Goal: Transaction & Acquisition: Subscribe to service/newsletter

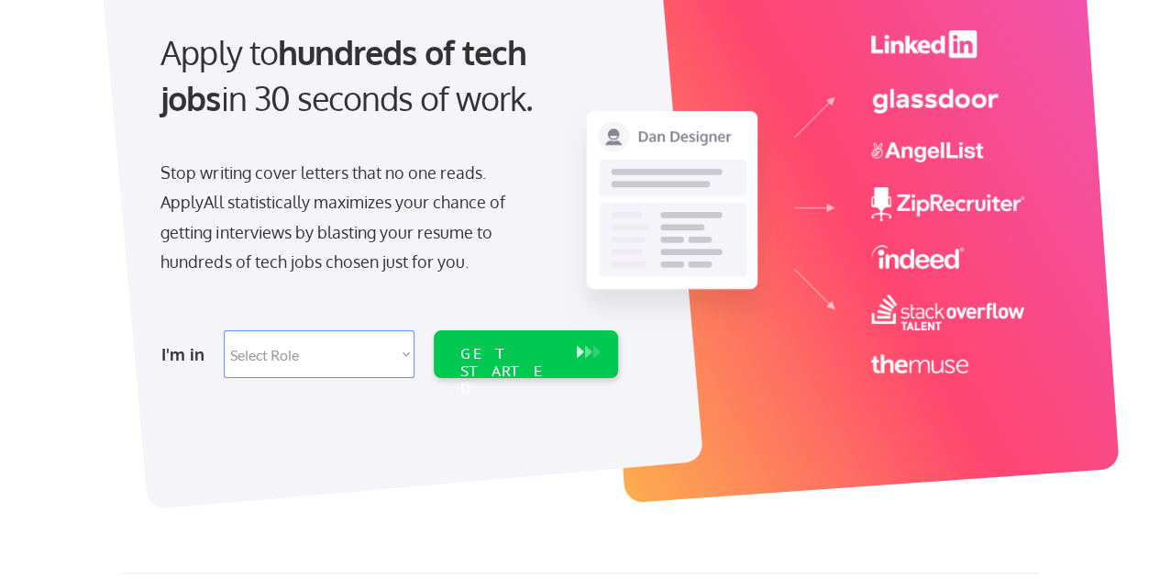
scroll to position [183, 0]
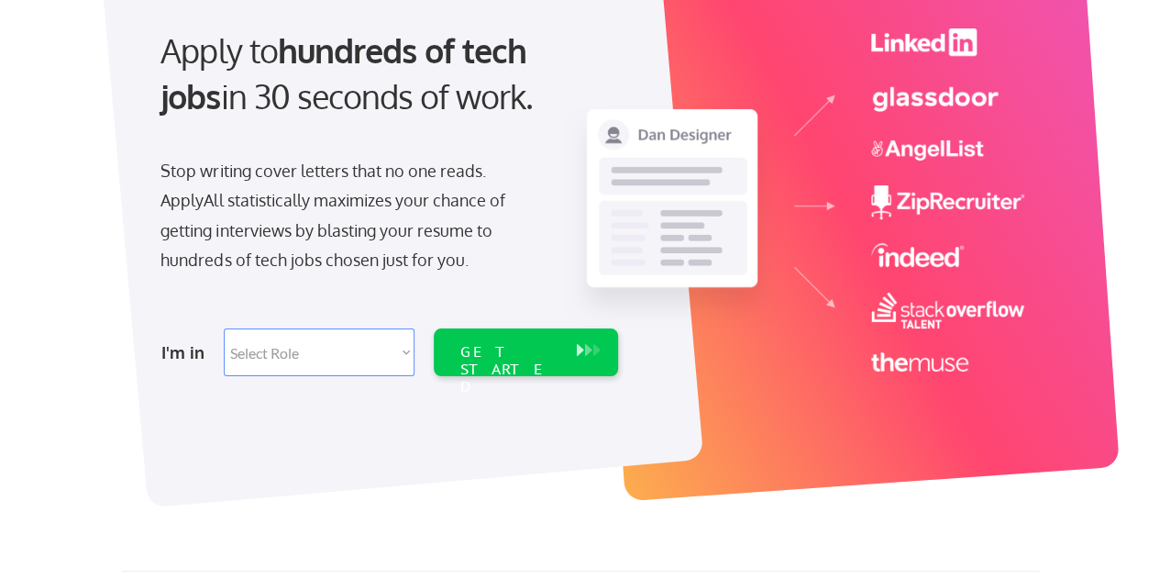
click at [295, 357] on select "Select Role Software Engineering Product Management Customer Success Sales UI/U…" at bounding box center [319, 352] width 191 height 48
select select ""sales0""
click at [224, 328] on select "Select Role Software Engineering Product Management Customer Success Sales UI/U…" at bounding box center [319, 352] width 191 height 48
select select ""sales0""
click at [481, 357] on div "GET STARTED" at bounding box center [508, 369] width 98 height 53
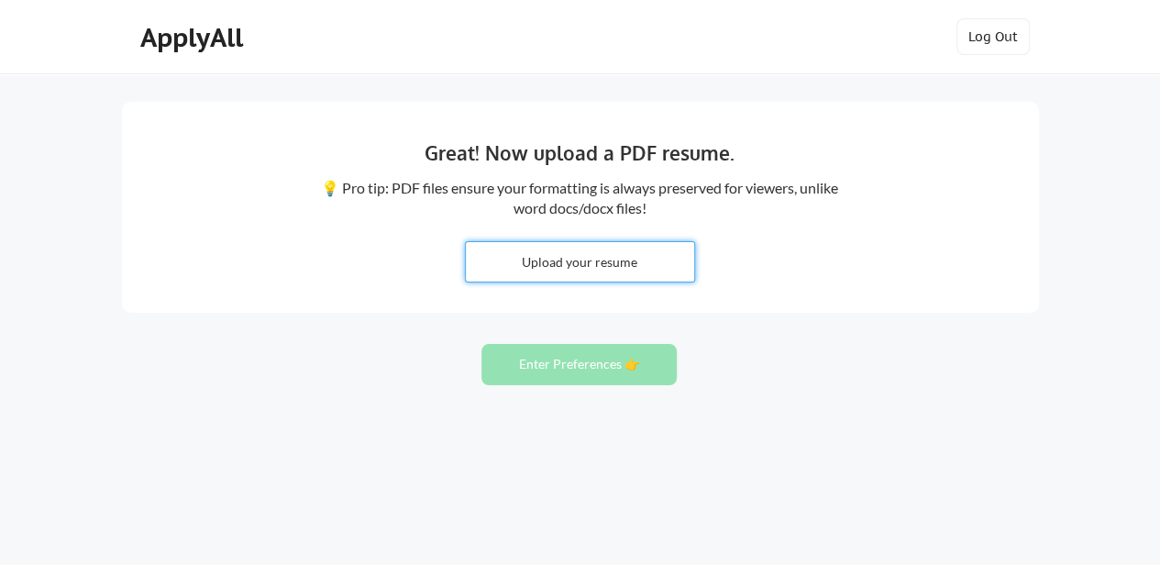
click at [573, 268] on input "file" at bounding box center [580, 261] width 228 height 39
type input "C:\fakepath\Stephanie Frost - Sep25.pdf"
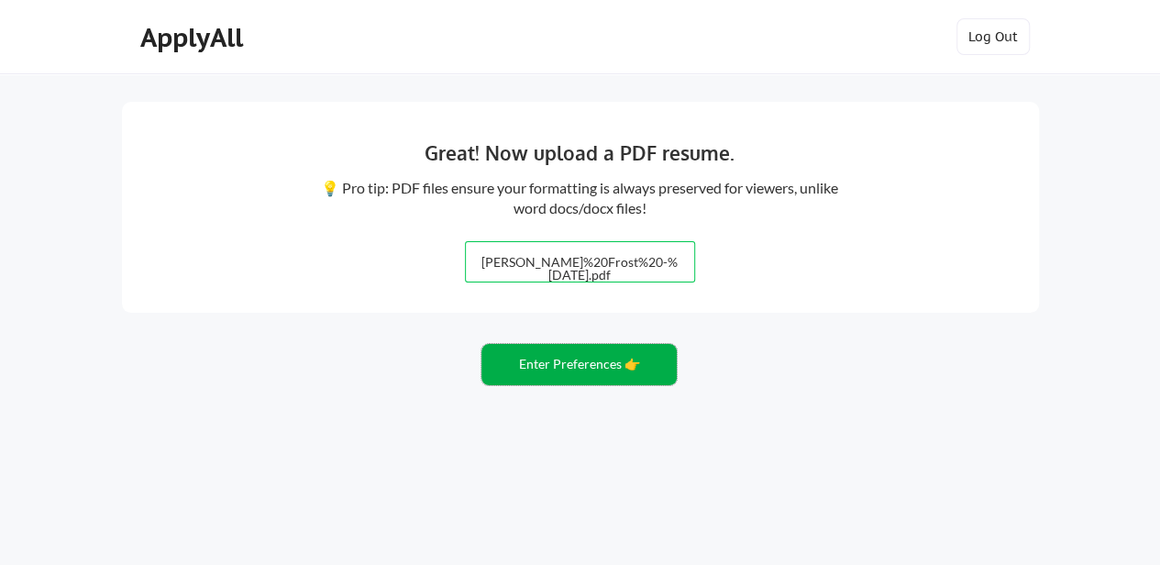
click at [594, 357] on button "Enter Preferences 👉" at bounding box center [578, 364] width 195 height 41
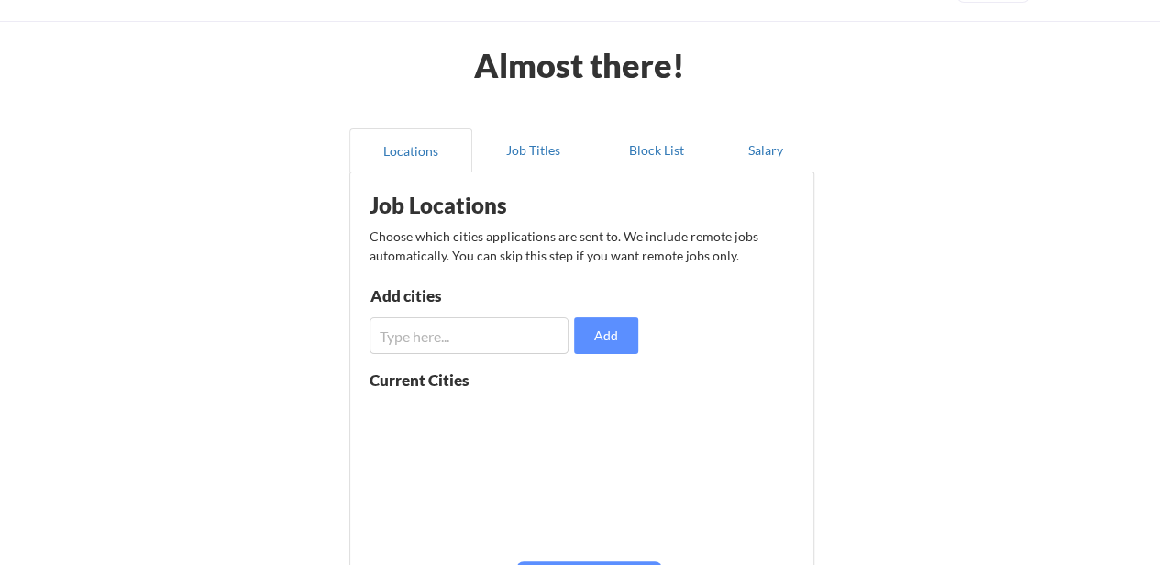
scroll to position [92, 0]
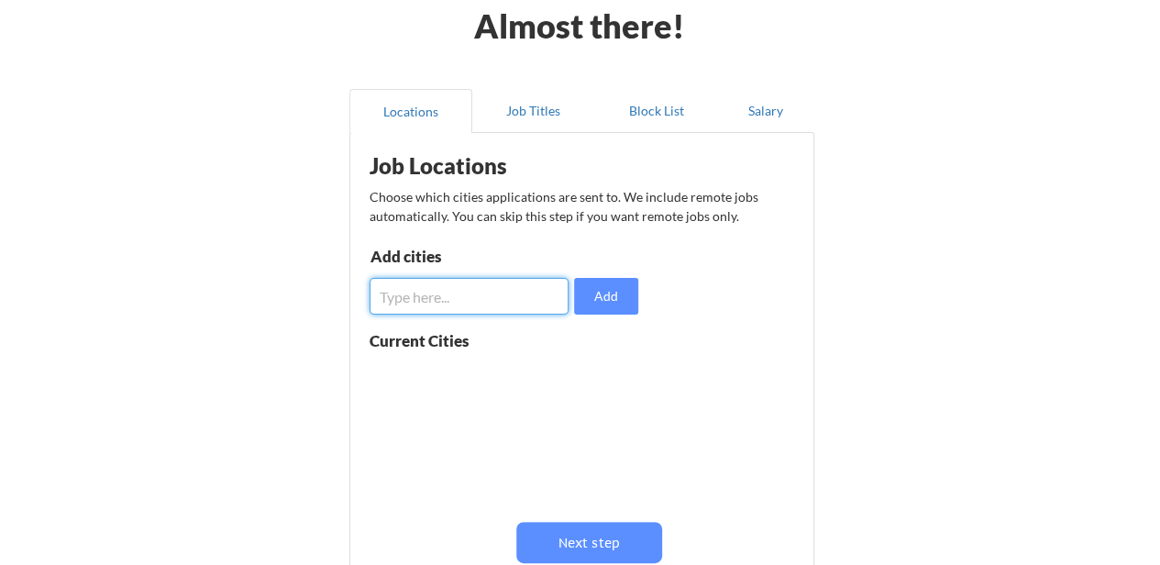
click at [442, 287] on input "input" at bounding box center [470, 296] width 200 height 37
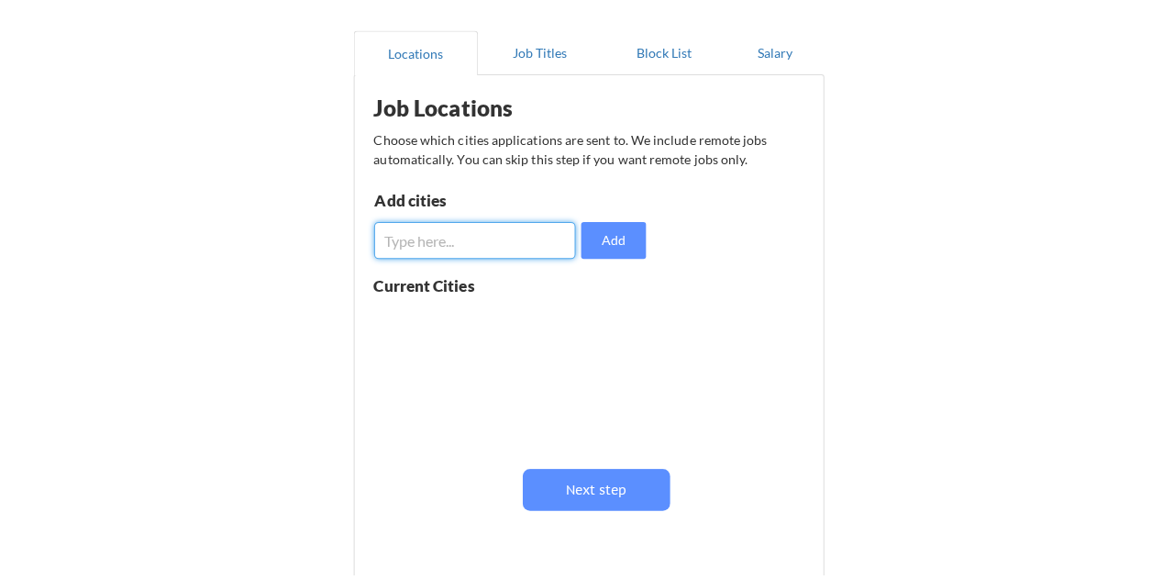
scroll to position [183, 0]
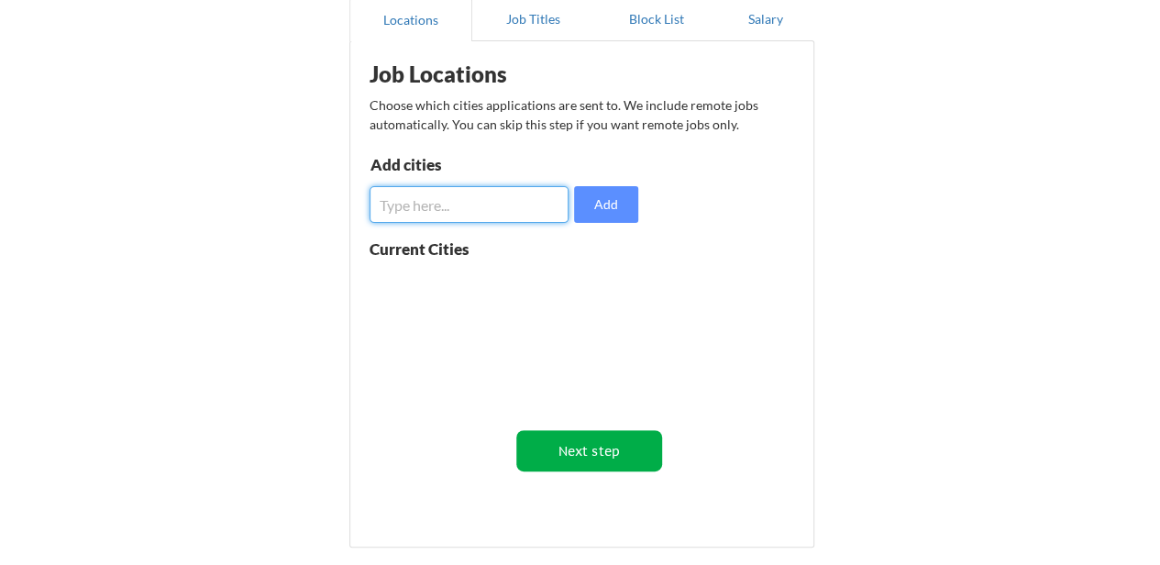
click at [595, 443] on button "Next step" at bounding box center [589, 450] width 146 height 41
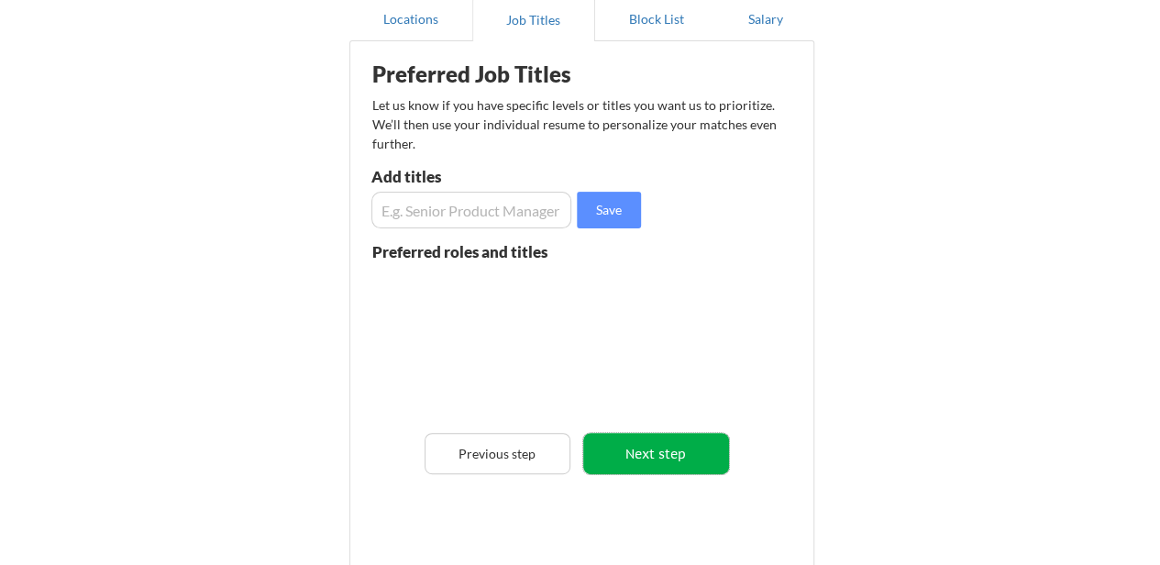
click at [651, 450] on button "Next step" at bounding box center [656, 453] width 146 height 41
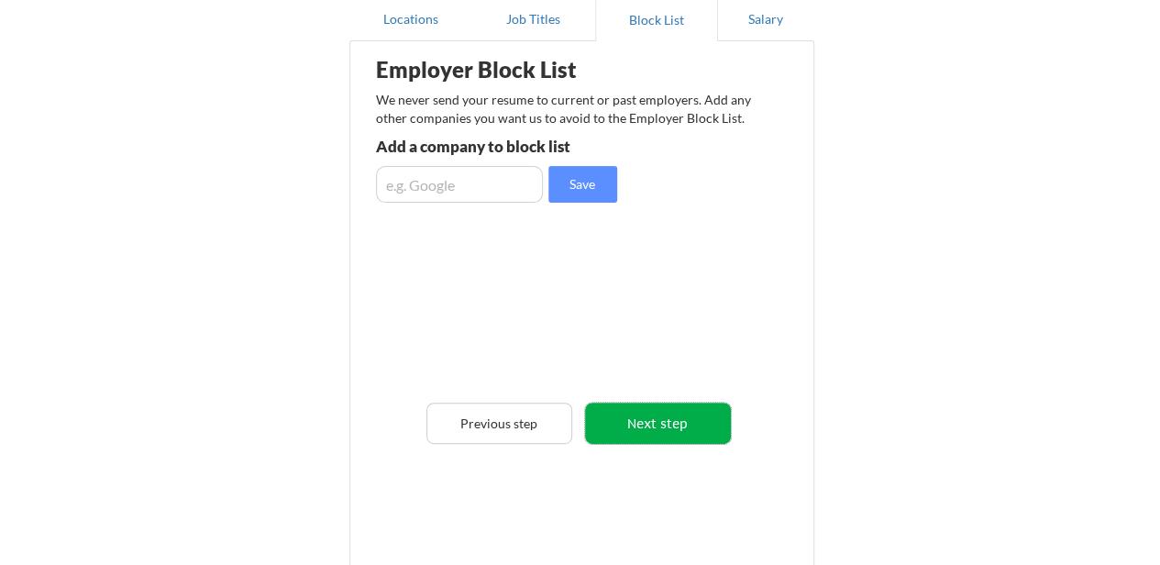
click at [643, 421] on button "Next step" at bounding box center [658, 423] width 146 height 41
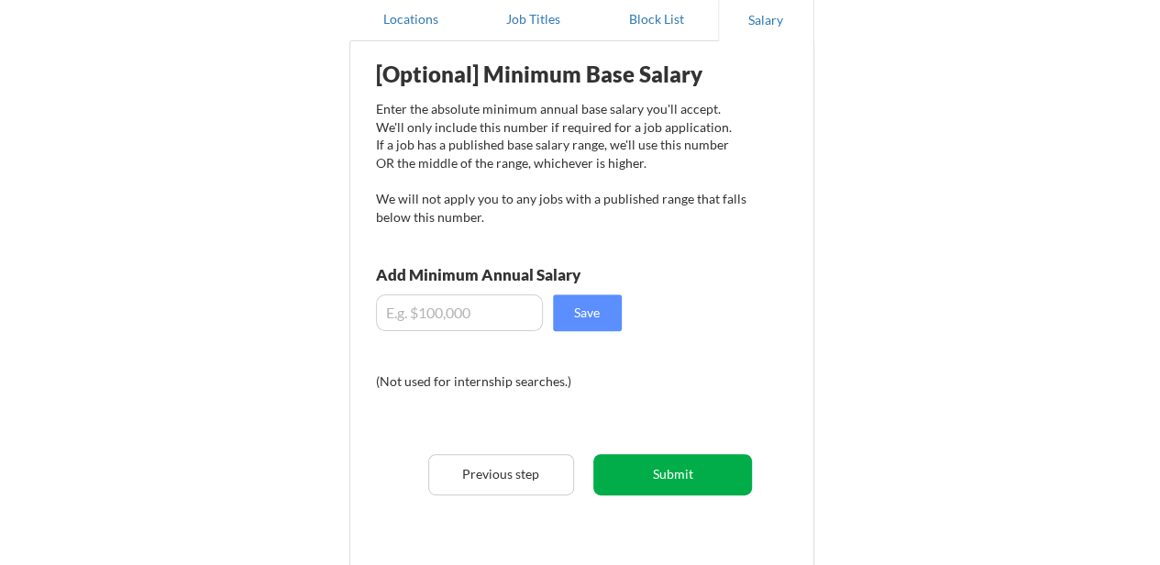
click at [657, 470] on button "Submit" at bounding box center [672, 474] width 159 height 41
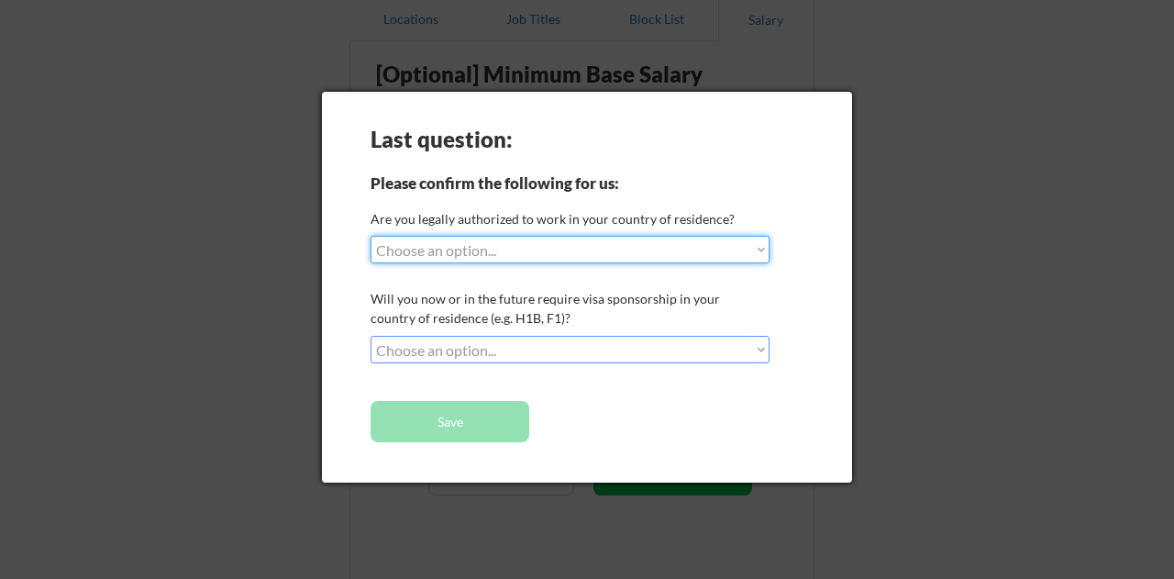
click at [658, 267] on div "Last question: Please confirm the following for us: Are you legally authorized …" at bounding box center [587, 287] width 530 height 391
click at [658, 251] on select "Choose an option... Yes, I am a US Citizen Yes, I am a Canadian Citizen Yes, I …" at bounding box center [570, 250] width 399 height 28
select select ""yes__i_am_a_us_citizen""
click at [371, 236] on select "Choose an option... Yes, I am a US Citizen Yes, I am a Canadian Citizen Yes, I …" at bounding box center [570, 250] width 399 height 28
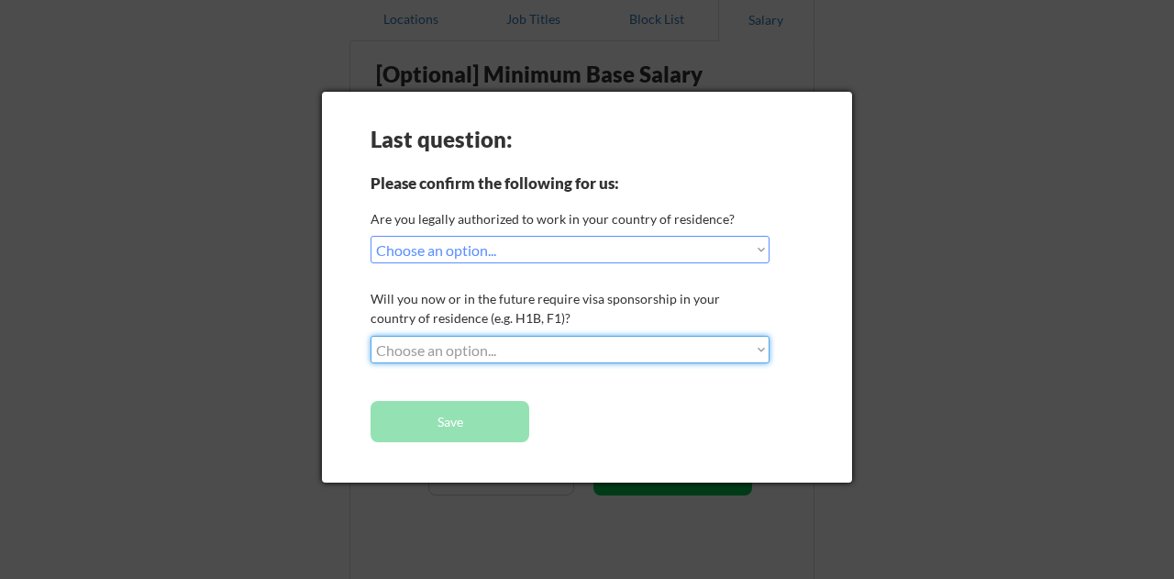
click at [610, 343] on select "Choose an option... No, I will not need sponsorship Yes, I will need sponsorship" at bounding box center [570, 350] width 399 height 28
select select ""no__i_will_not_need_sponsorship""
click at [371, 336] on select "Choose an option... No, I will not need sponsorship Yes, I will need sponsorship" at bounding box center [570, 350] width 399 height 28
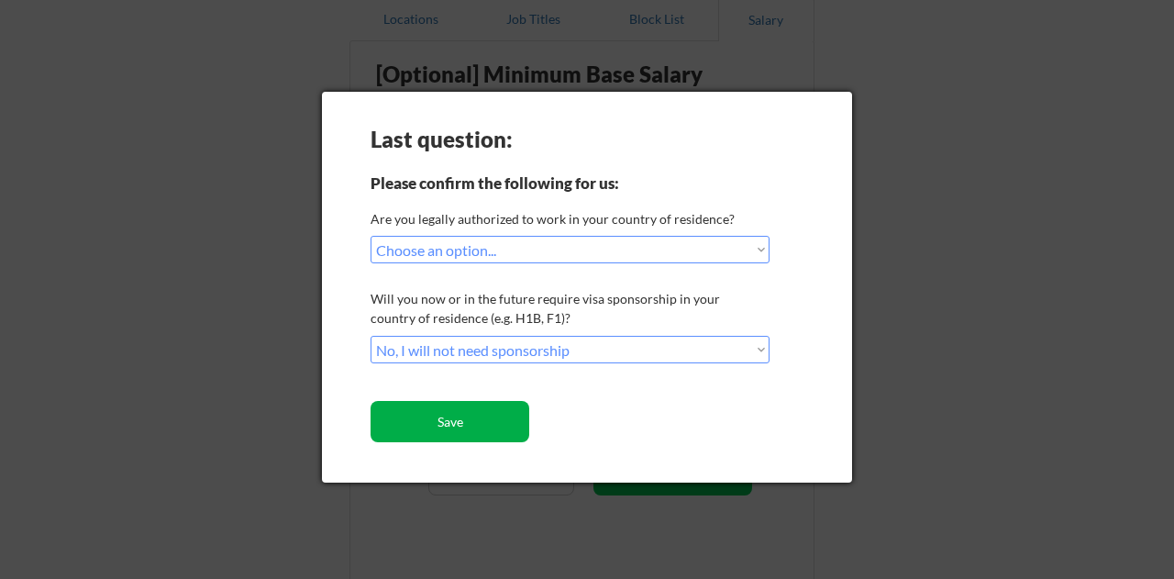
click at [504, 414] on button "Save" at bounding box center [450, 421] width 159 height 41
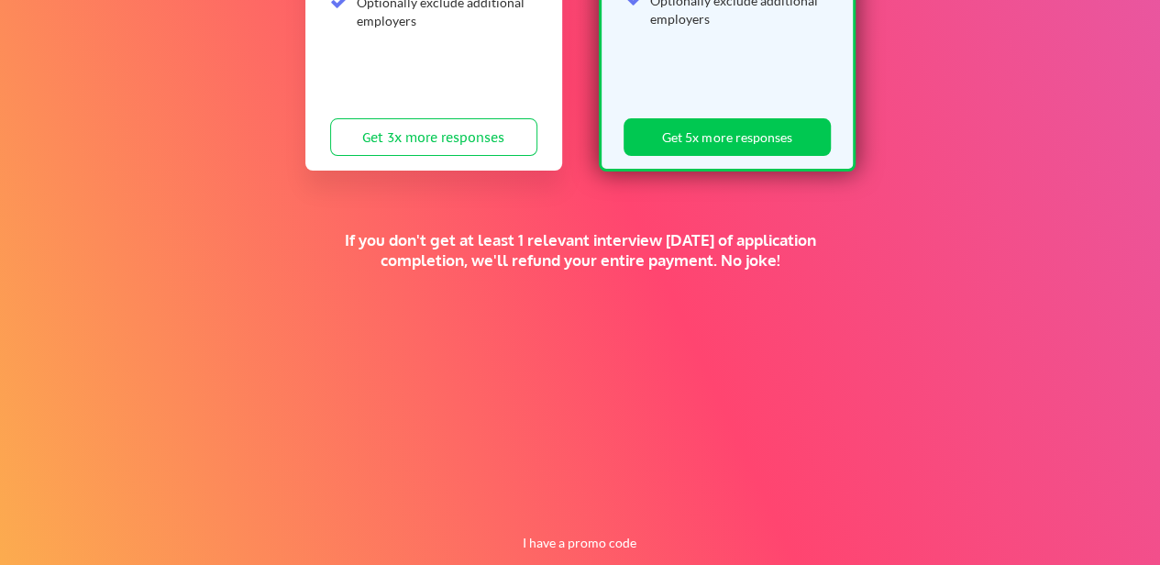
scroll to position [511, 0]
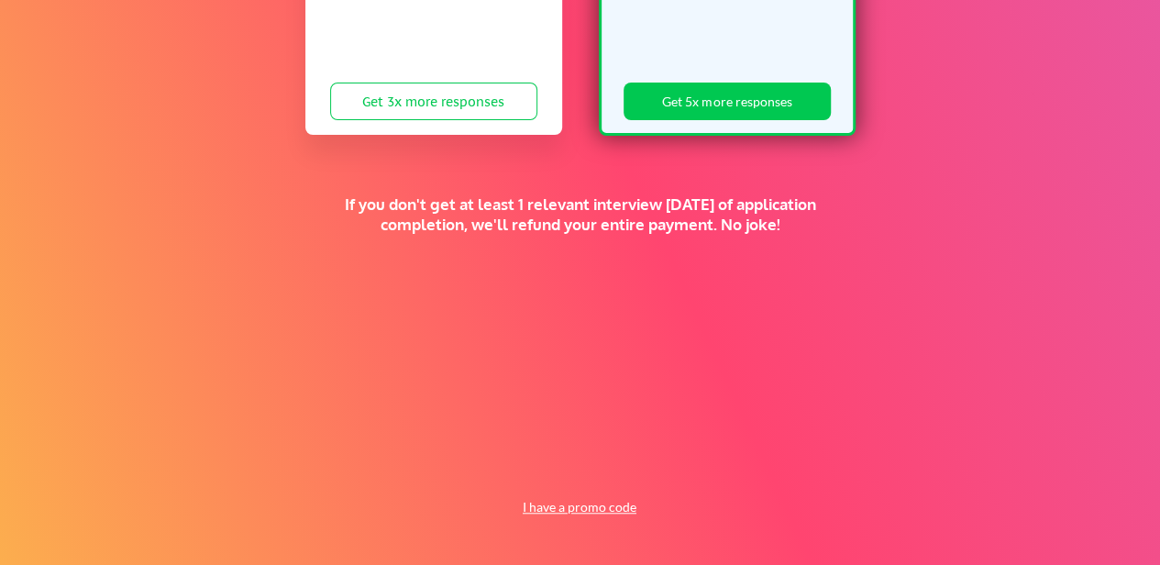
click at [543, 518] on div "Supercharge your job search for the price of a fancy dinner. FALL SALE 🍂 Standa…" at bounding box center [580, 64] width 1160 height 1002
click at [543, 506] on button "I have a promo code" at bounding box center [579, 507] width 135 height 22
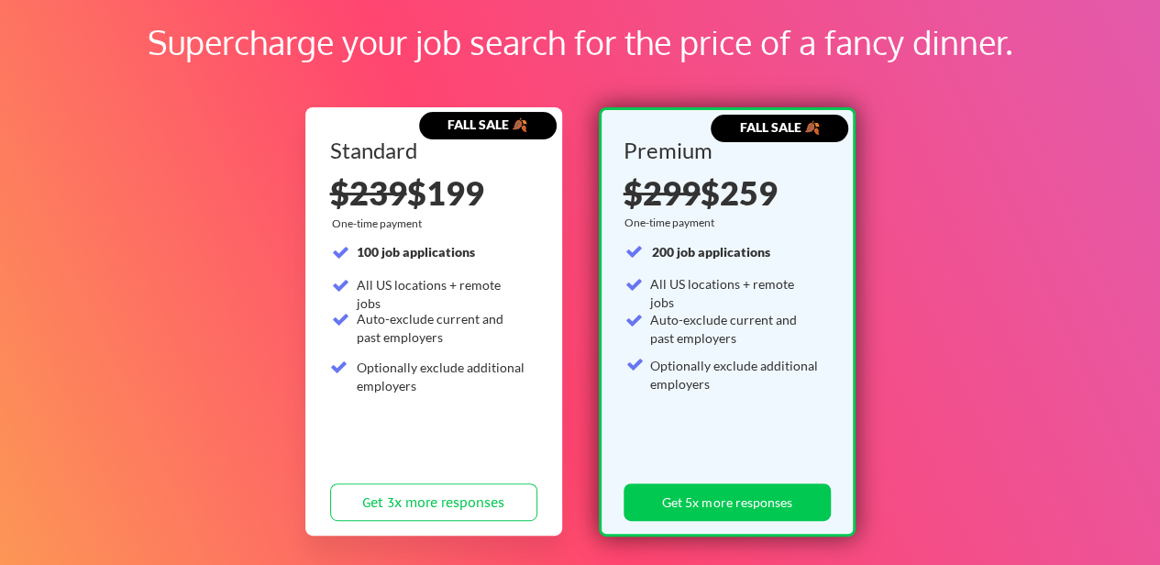
scroll to position [0, 0]
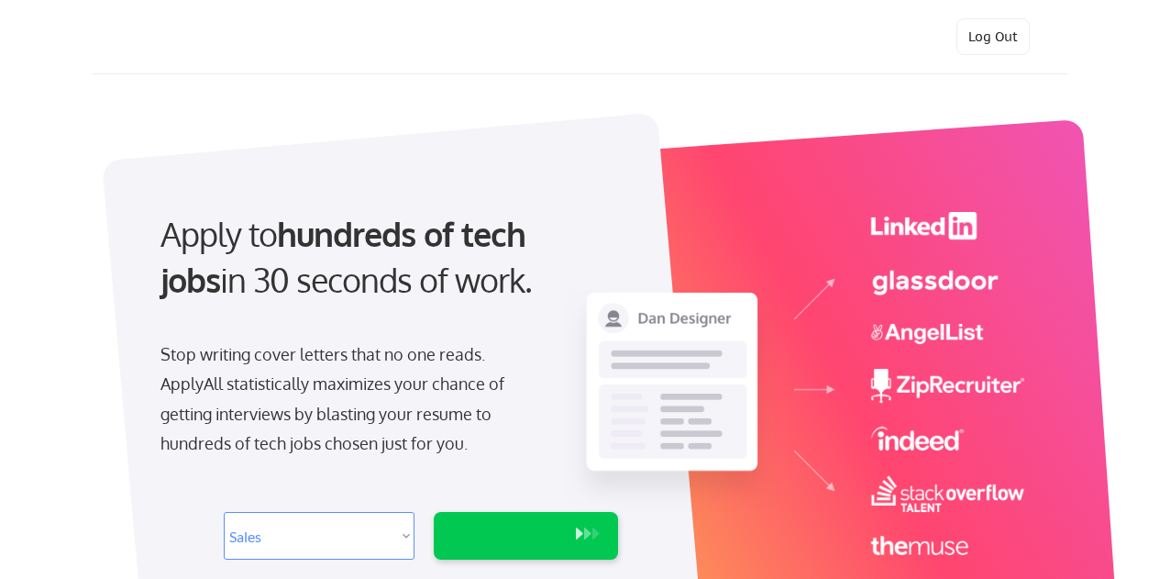
select select ""sales0""
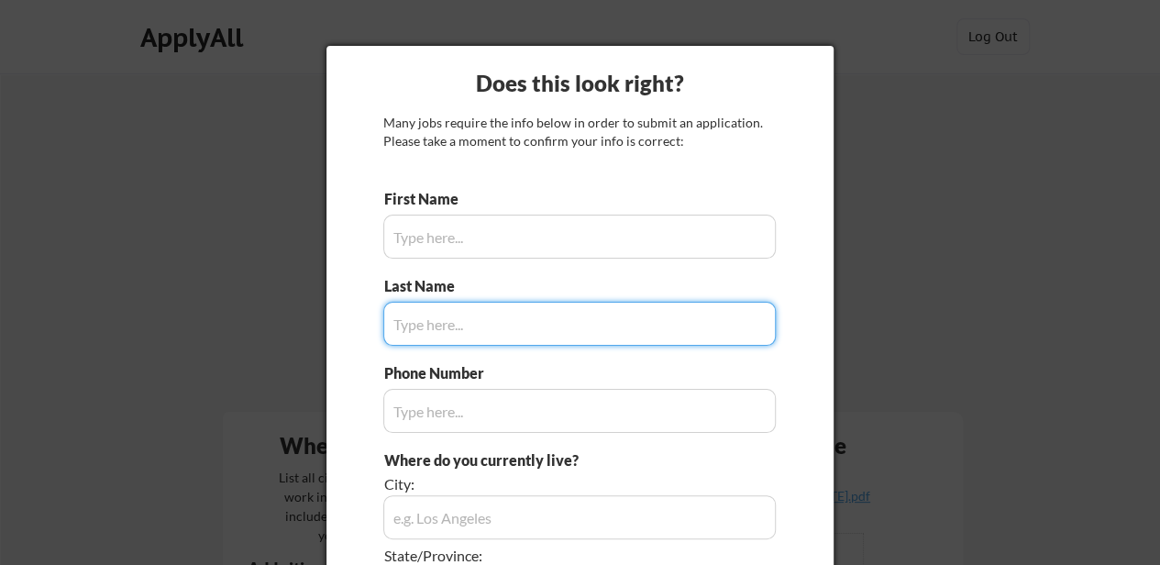
click at [555, 234] on input "input" at bounding box center [579, 237] width 393 height 44
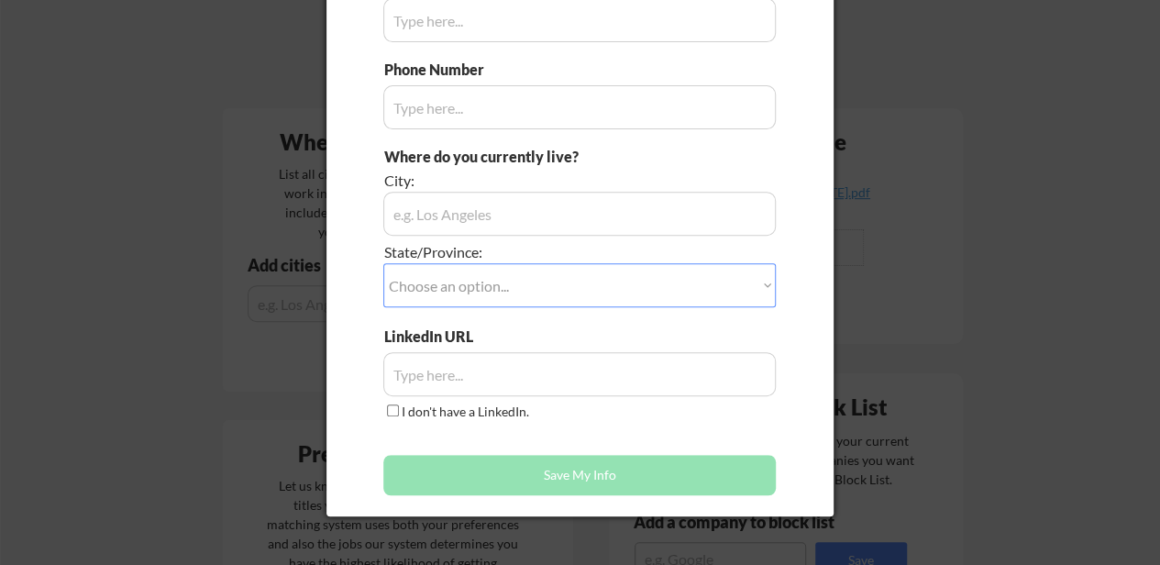
scroll to position [92, 0]
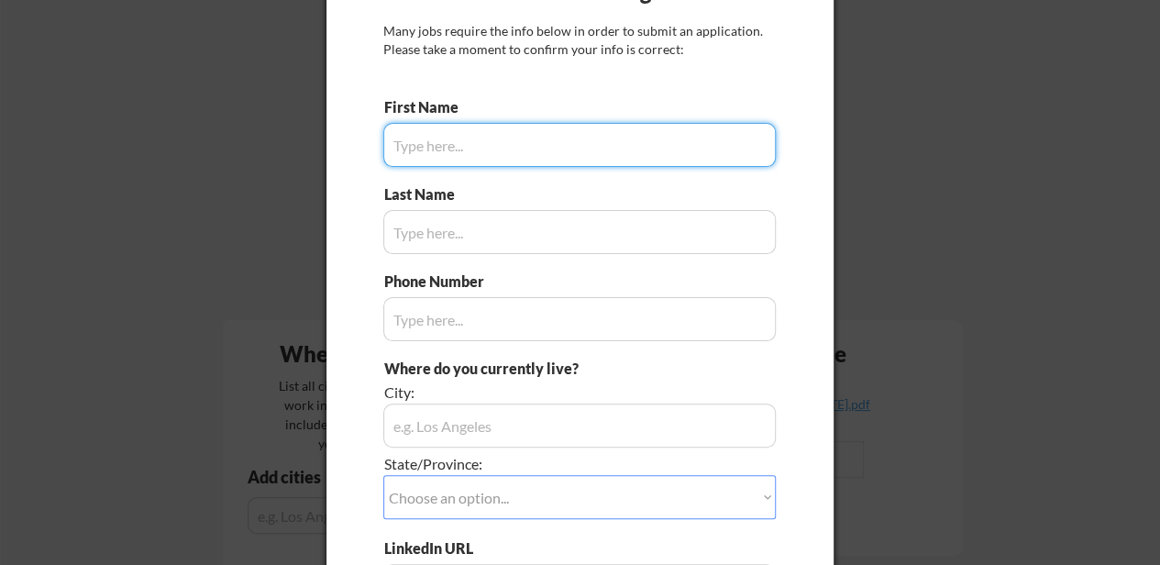
click at [424, 148] on input "input" at bounding box center [579, 145] width 393 height 44
type input "Stephanie"
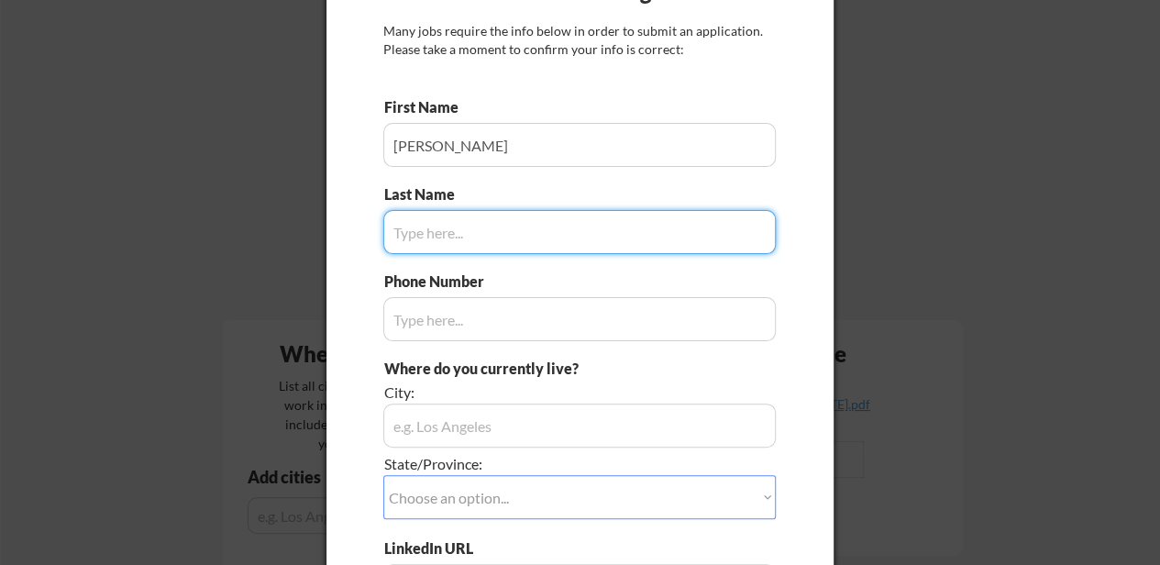
click at [430, 221] on input "input" at bounding box center [579, 232] width 393 height 44
type input "Frost"
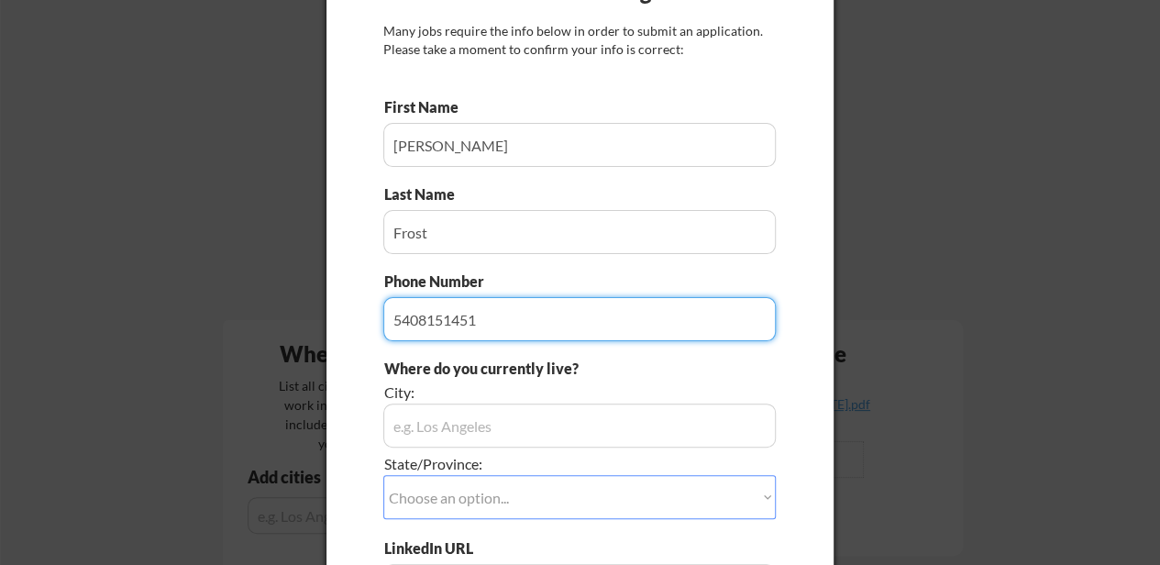
type input "5408151451"
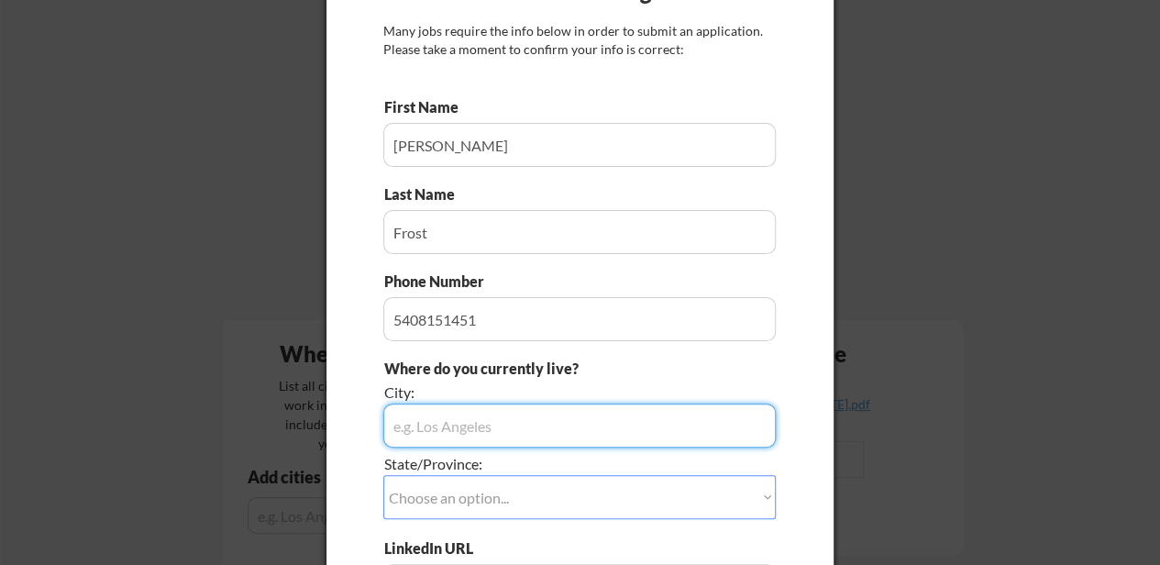
type input "R"
type input "Blue Ridge"
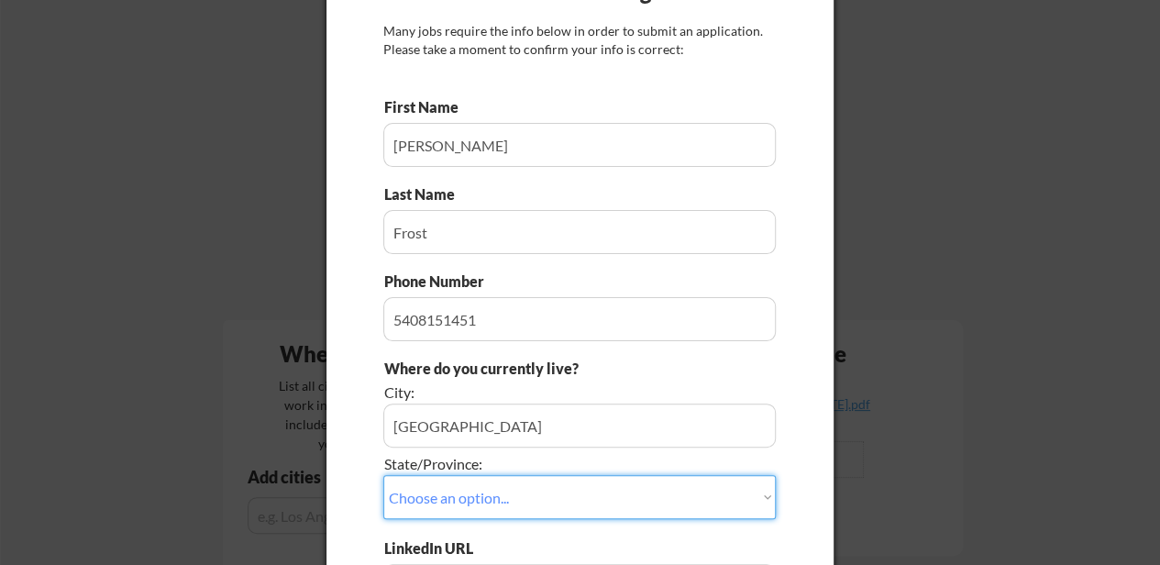
click at [548, 487] on select "Choose an option... Other/Not Applicable Alabama Alaska Alberta Arizona Arkansa…" at bounding box center [579, 497] width 393 height 44
select select ""Virginia""
click at [383, 475] on select "Choose an option... Other/Not Applicable Alabama Alaska Alberta Arizona Arkansa…" at bounding box center [579, 497] width 393 height 44
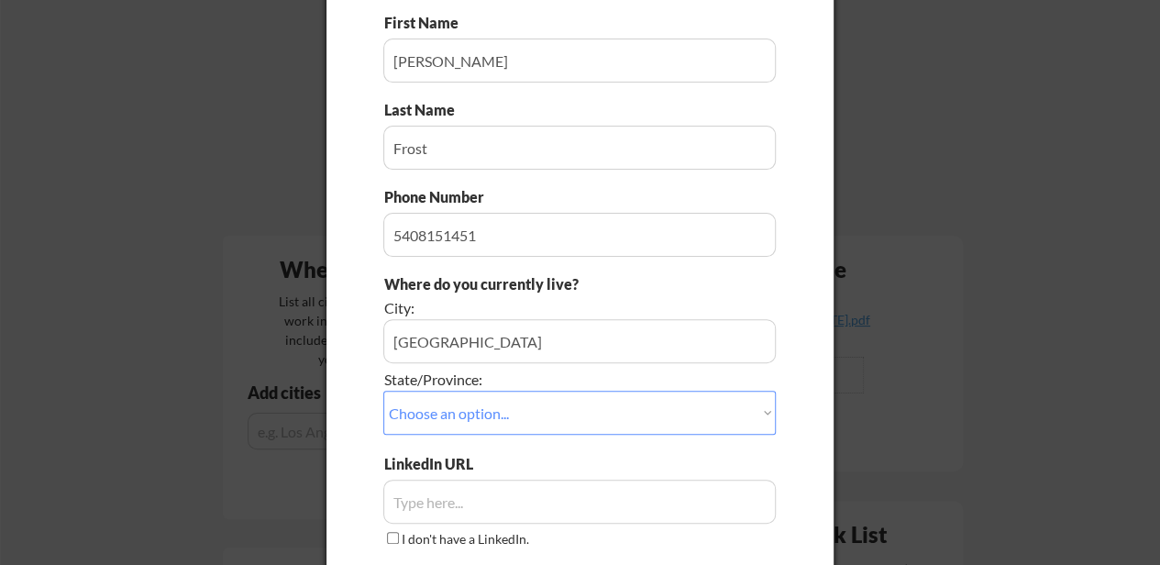
scroll to position [275, 0]
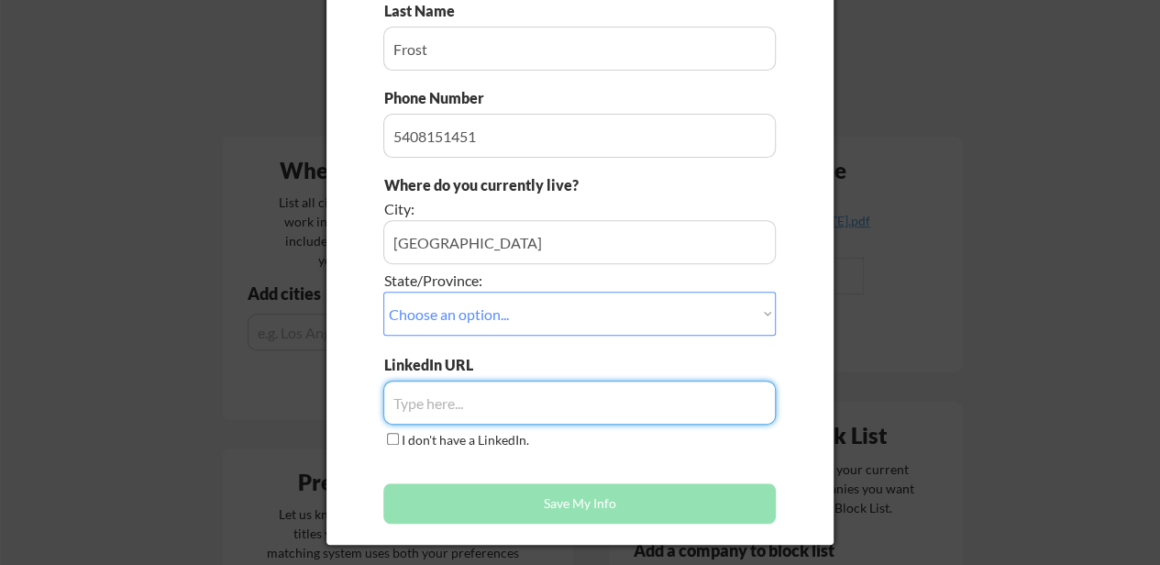
click at [535, 401] on input "input" at bounding box center [579, 403] width 393 height 44
paste input "[URL][DOMAIN_NAME]"
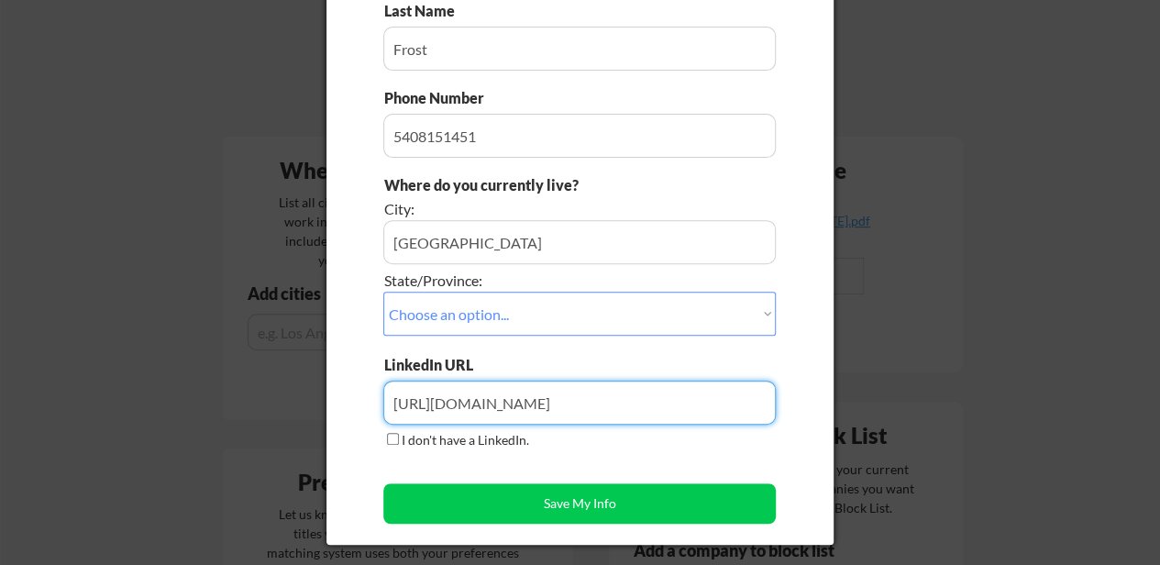
type input "[URL][DOMAIN_NAME]"
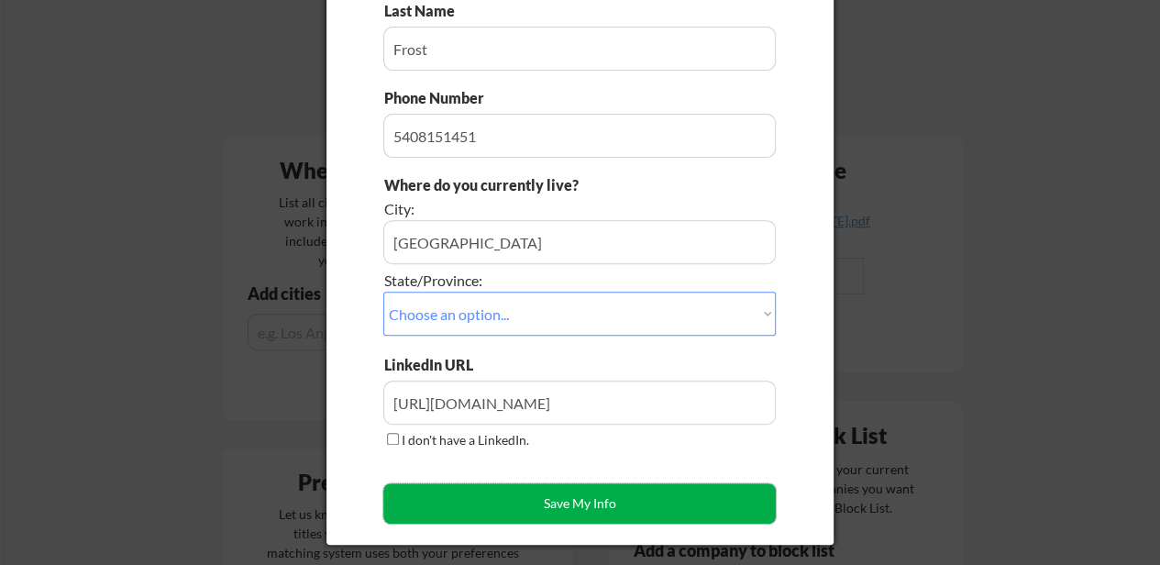
click at [575, 499] on button "Save My Info" at bounding box center [579, 503] width 393 height 40
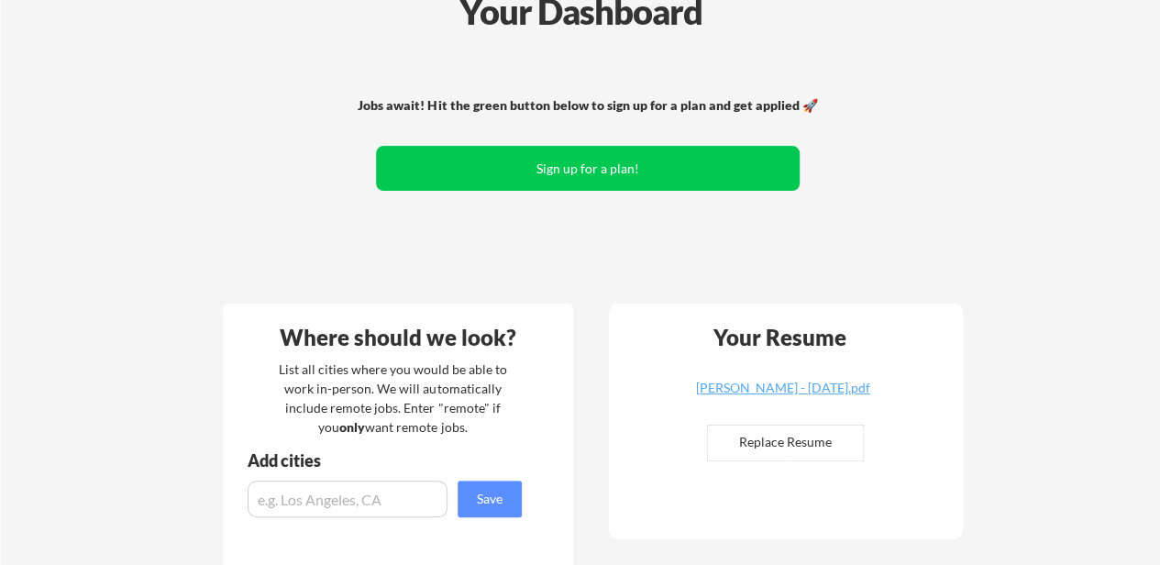
scroll to position [0, 0]
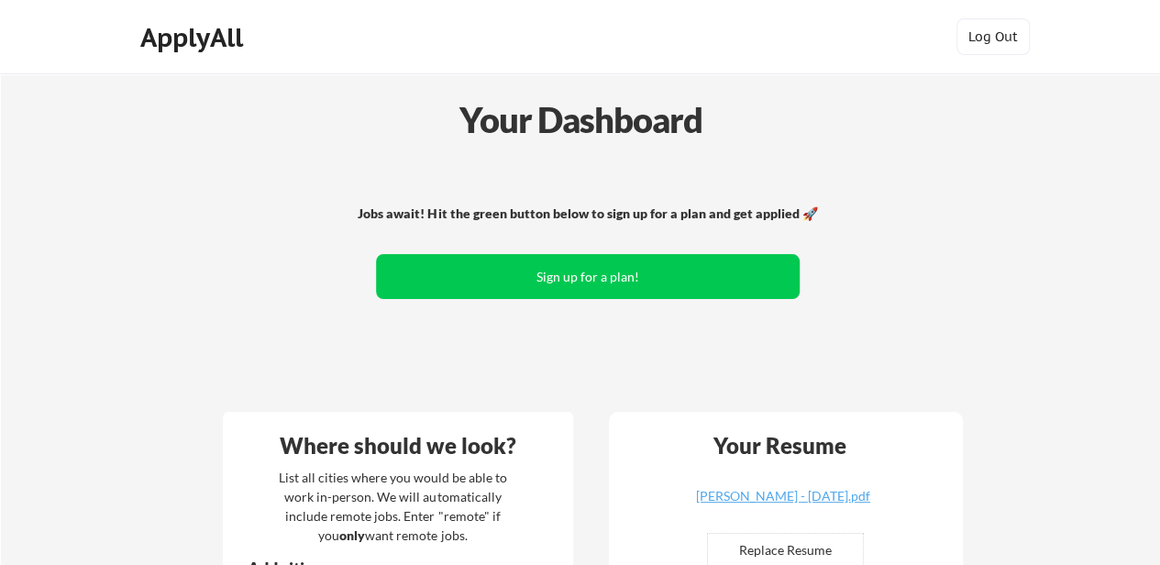
click at [525, 300] on div "Jobs await! Hit the green button below to sign up for a plan and get applied 🚀 …" at bounding box center [588, 279] width 740 height 239
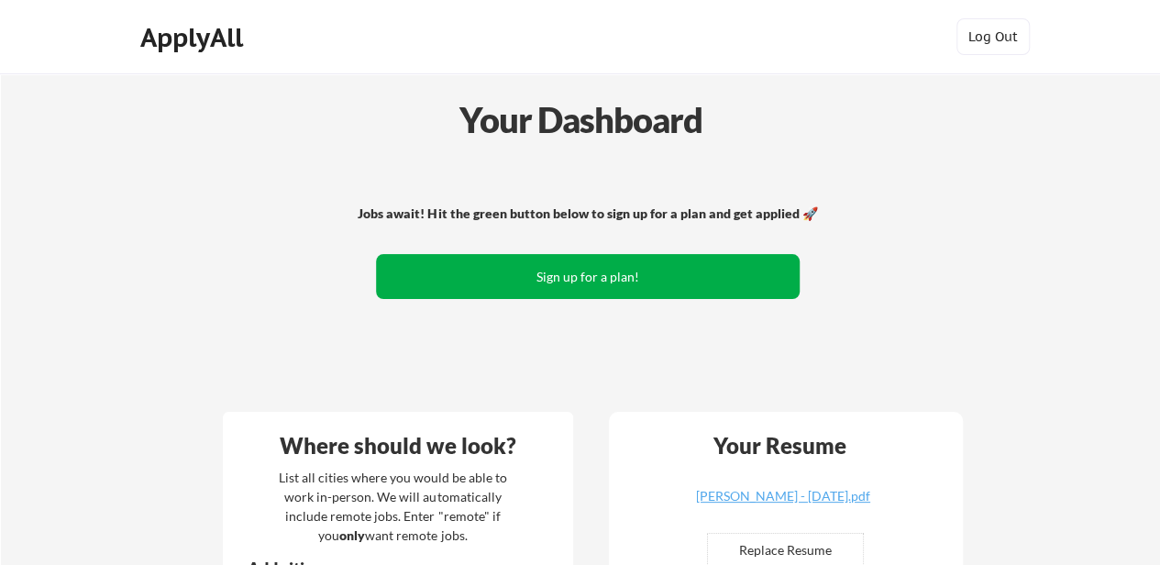
click at [528, 289] on button "Sign up for a plan!" at bounding box center [588, 276] width 424 height 45
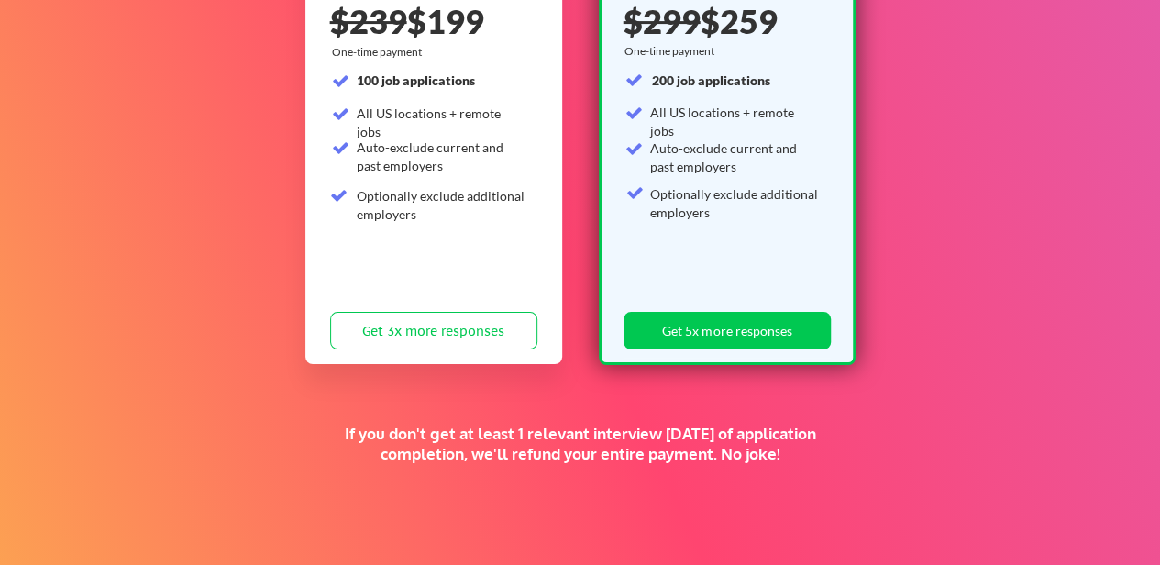
scroll to position [511, 0]
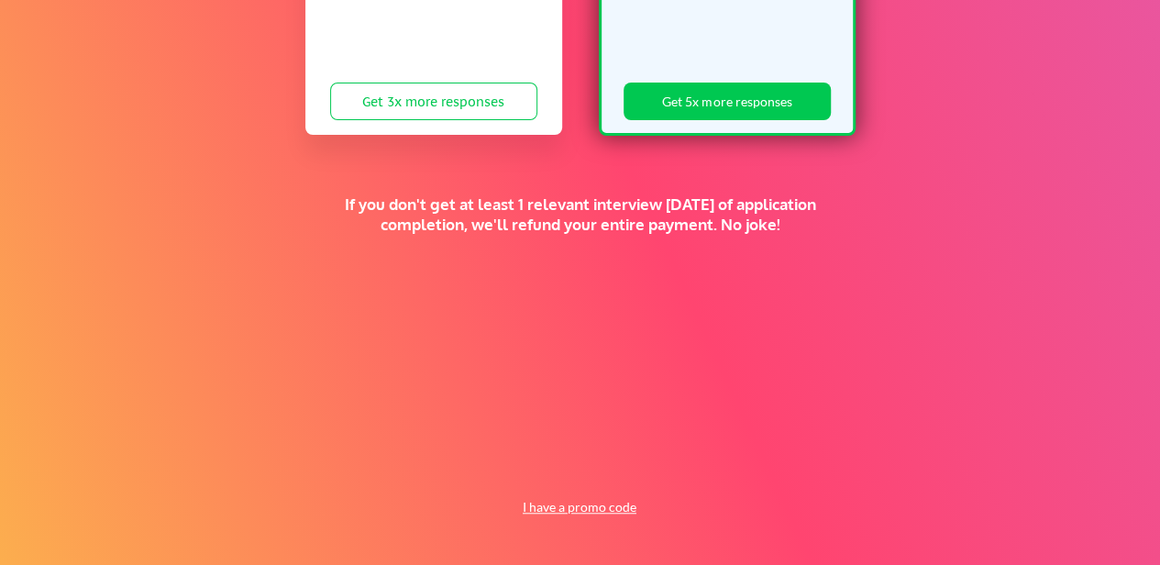
click at [581, 504] on button "I have a promo code" at bounding box center [579, 507] width 135 height 22
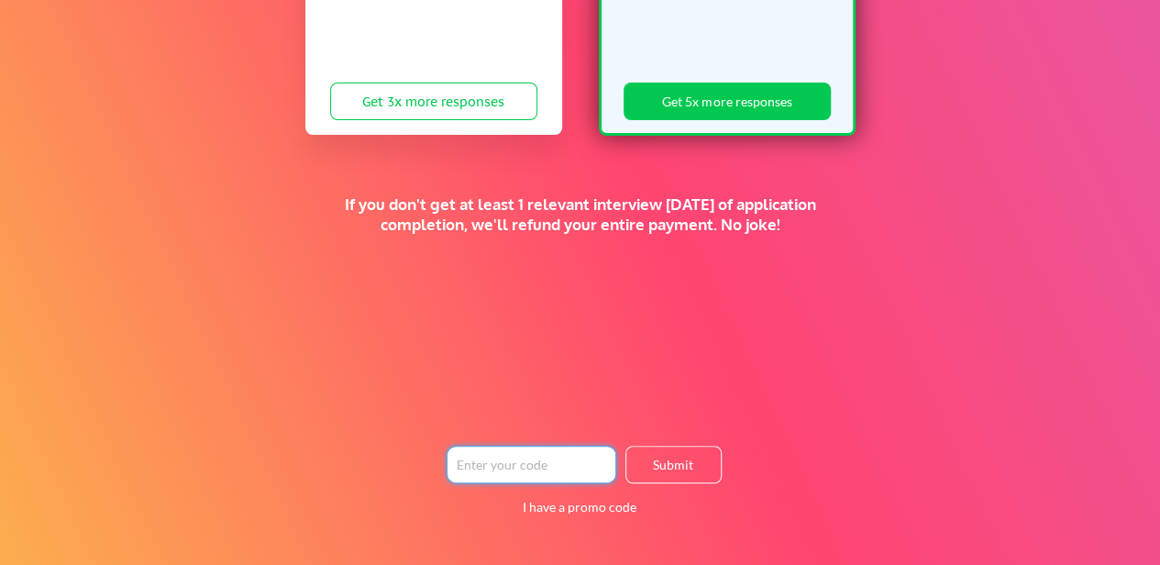
click at [470, 465] on input "input" at bounding box center [532, 465] width 170 height 38
paste input "[URL][DOMAIN_NAME]"
type input "[URL][DOMAIN_NAME]"
click at [477, 472] on input "input" at bounding box center [532, 465] width 170 height 38
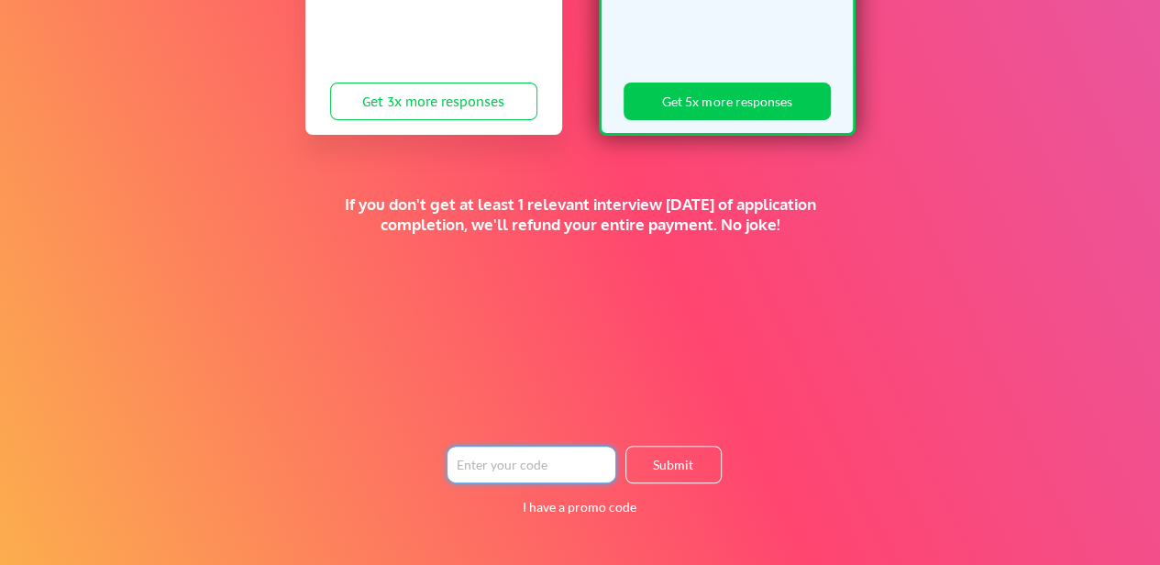
paste input "H783QO4GY87O"
click at [669, 459] on button "Submit" at bounding box center [673, 465] width 96 height 38
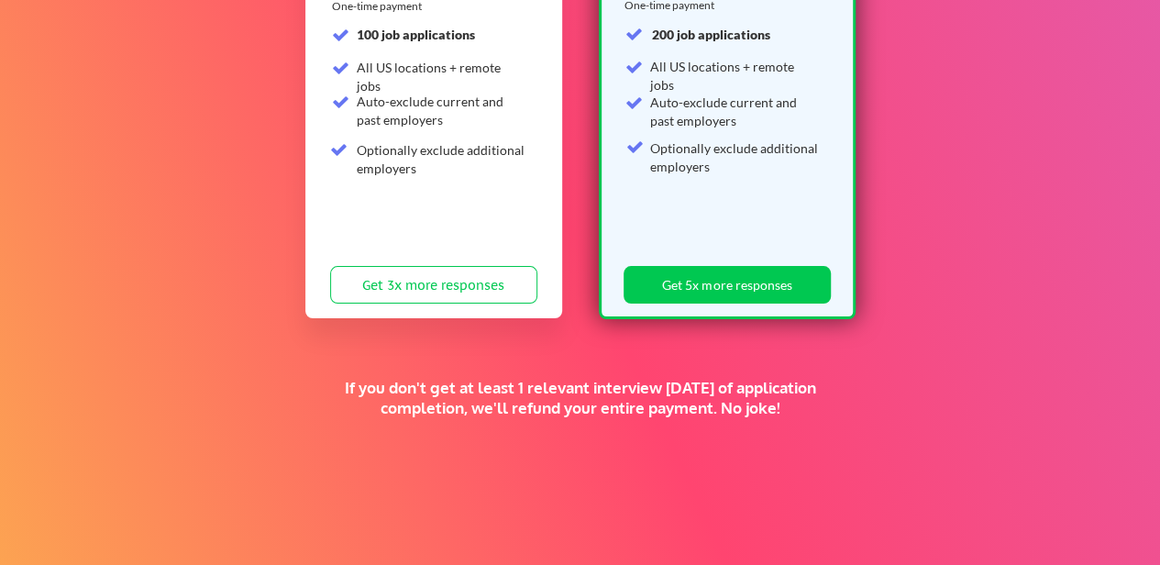
scroll to position [511, 0]
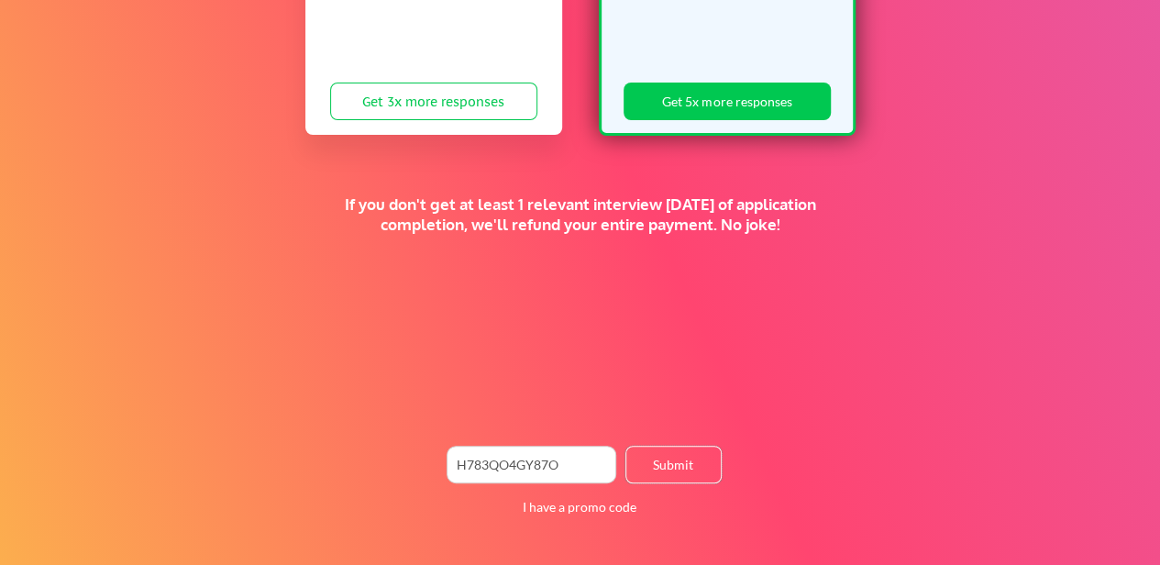
click at [529, 468] on input "input" at bounding box center [532, 465] width 170 height 38
paste input "OY34G87O3QY"
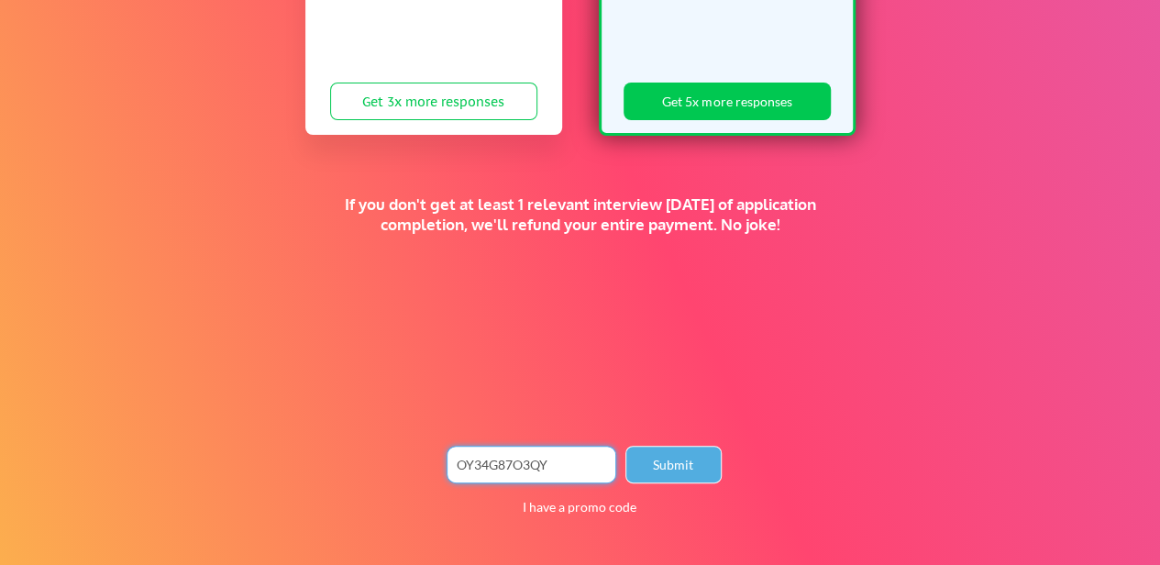
type input "OY34G87O3QY"
click at [668, 461] on button "Submit" at bounding box center [673, 465] width 96 height 38
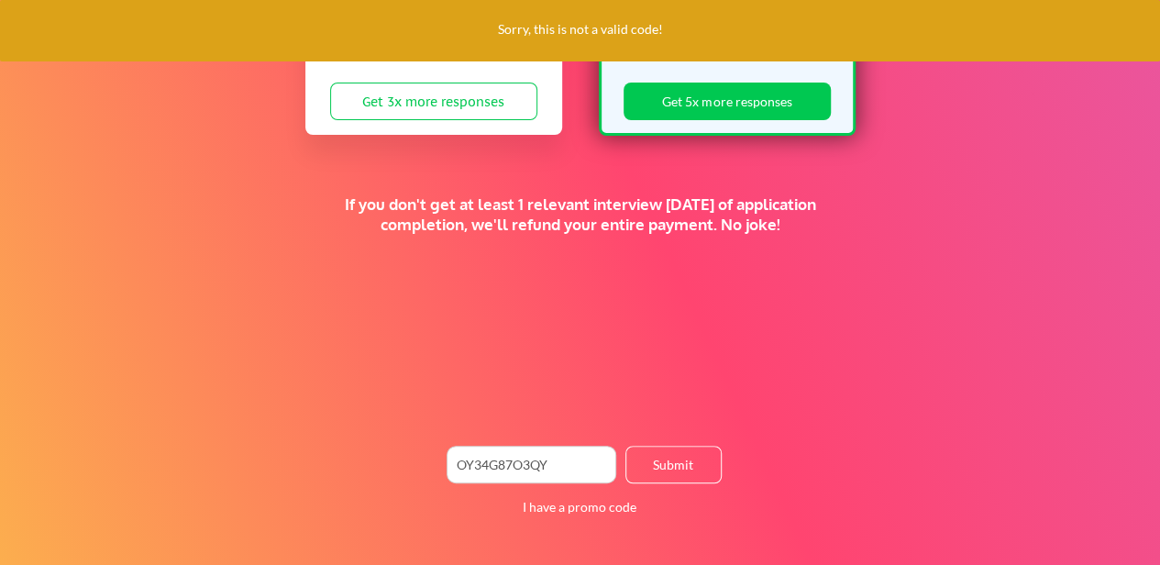
scroll to position [0, 0]
